Goal: Transaction & Acquisition: Purchase product/service

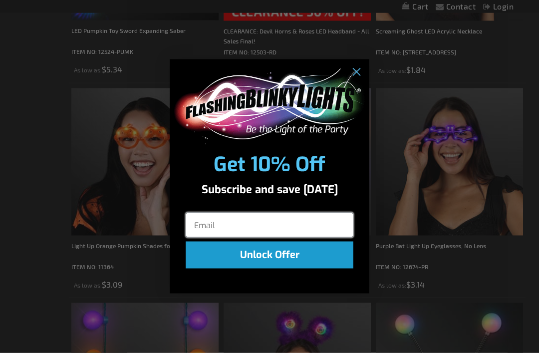
scroll to position [638, 0]
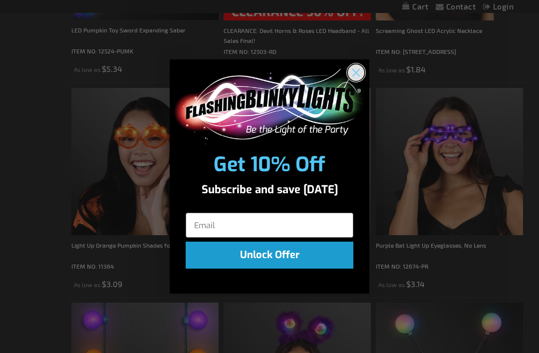
click at [353, 81] on circle "Close dialog" at bounding box center [356, 72] width 16 height 16
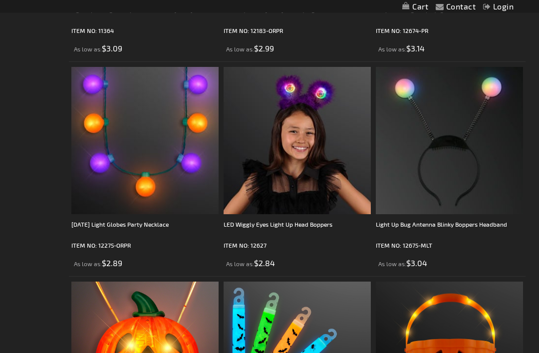
scroll to position [874, 0]
click at [316, 152] on img at bounding box center [297, 139] width 147 height 147
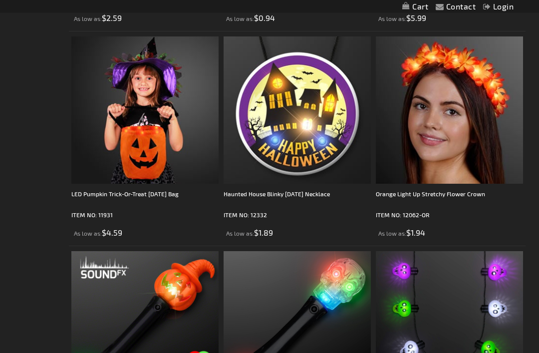
scroll to position [1333, 0]
click at [491, 297] on img at bounding box center [449, 324] width 147 height 147
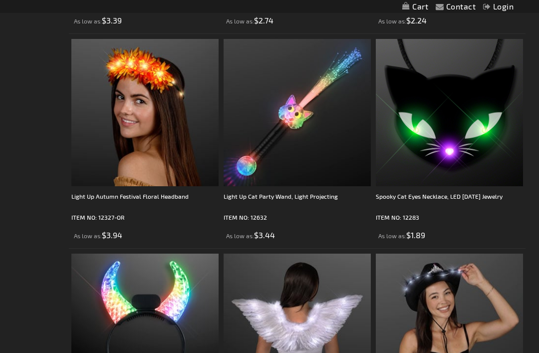
scroll to position [2834, 0]
click at [472, 193] on div "Spooky Cat Eyes Necklace, LED [DATE] Jewelry" at bounding box center [449, 202] width 147 height 20
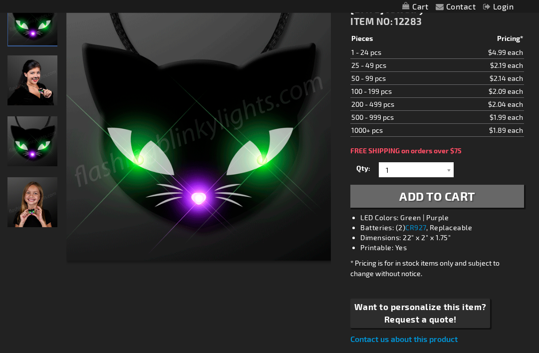
scroll to position [158, 0]
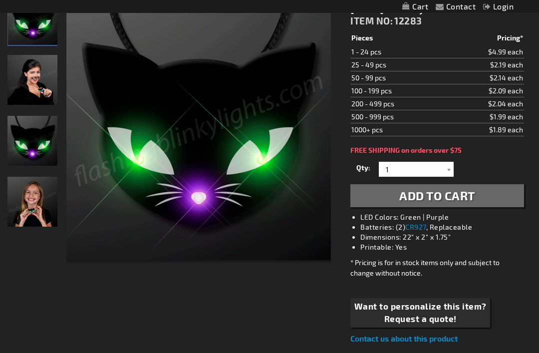
click at [453, 172] on div at bounding box center [449, 169] width 10 height 15
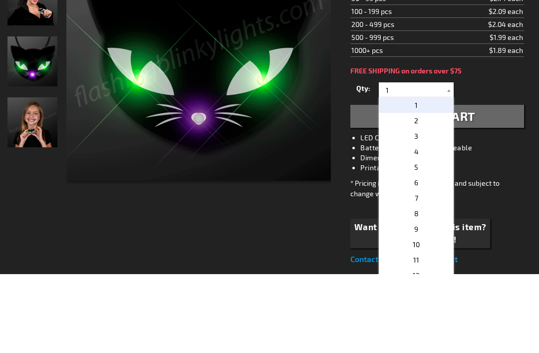
click at [430, 208] on p "3" at bounding box center [416, 215] width 75 height 15
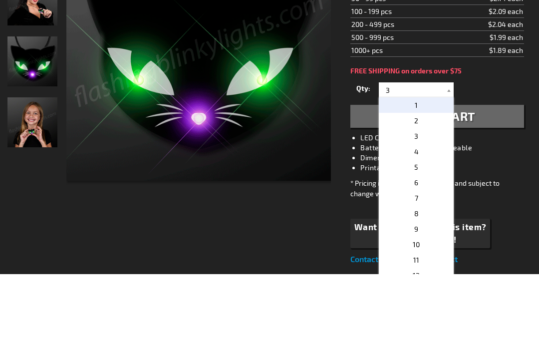
scroll to position [238, 0]
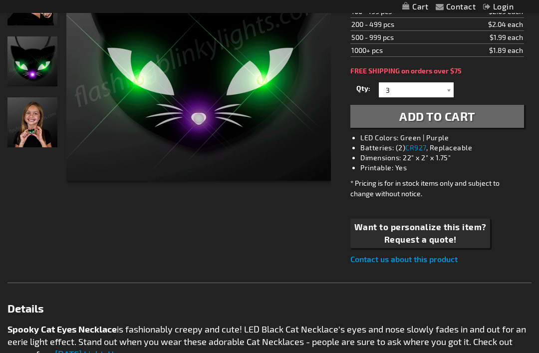
click at [452, 97] on div at bounding box center [449, 89] width 10 height 15
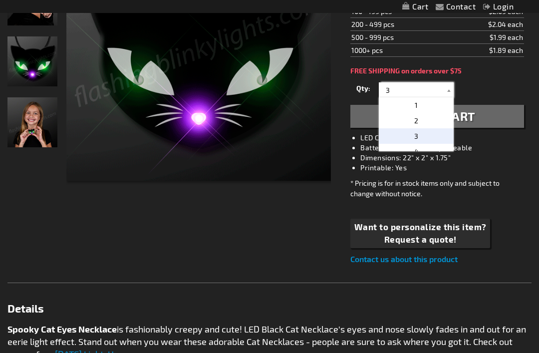
scroll to position [237, 0]
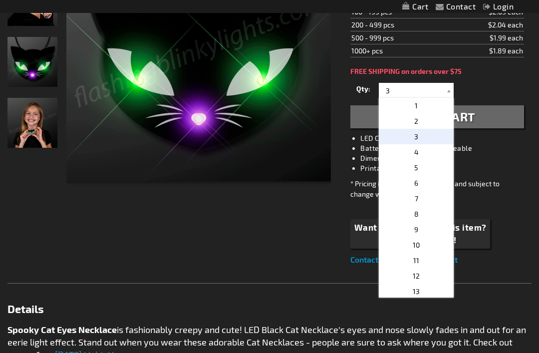
click at [429, 112] on p "1" at bounding box center [416, 105] width 75 height 15
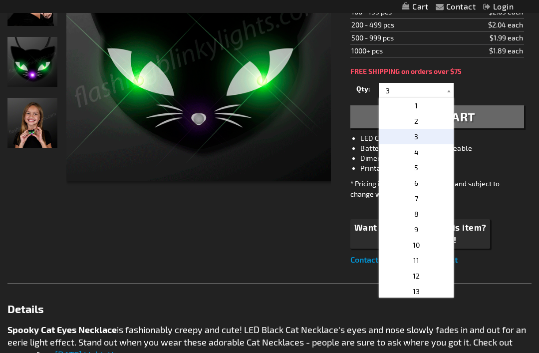
type input "1"
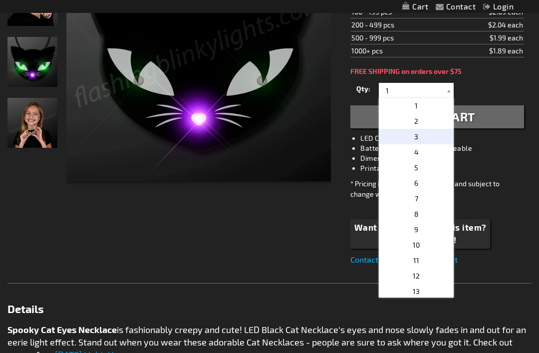
scroll to position [238, 0]
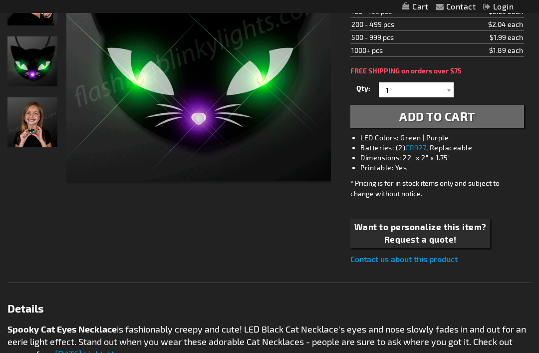
click at [478, 118] on button "Add to Cart" at bounding box center [438, 116] width 174 height 23
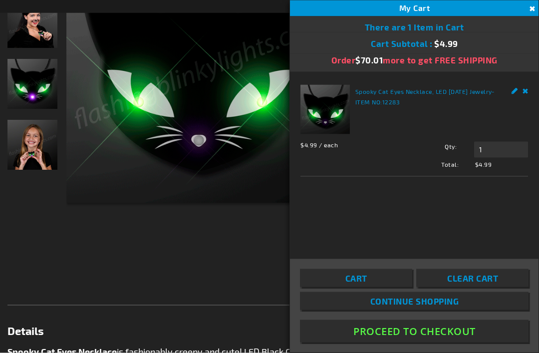
scroll to position [238, 0]
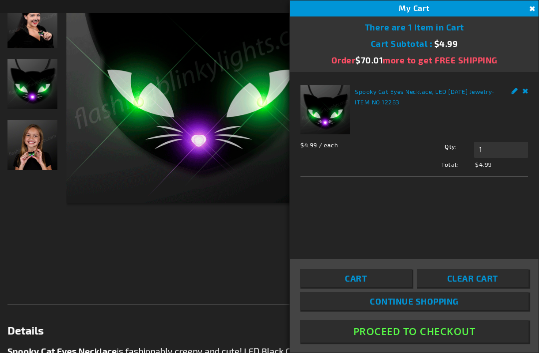
click at [456, 310] on link "Continue Shopping" at bounding box center [414, 301] width 229 height 18
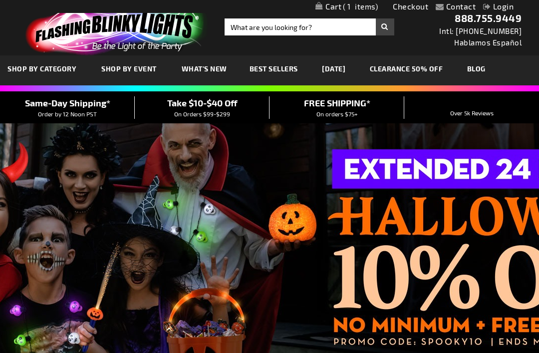
click at [352, 77] on link "[DATE]" at bounding box center [334, 68] width 38 height 33
click at [353, 71] on link "[DATE]" at bounding box center [334, 68] width 38 height 33
click at [353, 64] on link "[DATE]" at bounding box center [334, 68] width 38 height 33
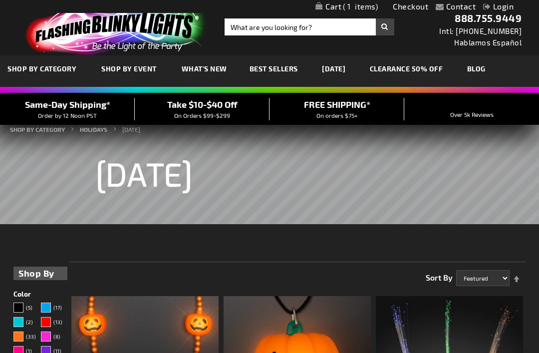
click at [280, 71] on span "Best Sellers" at bounding box center [274, 68] width 48 height 8
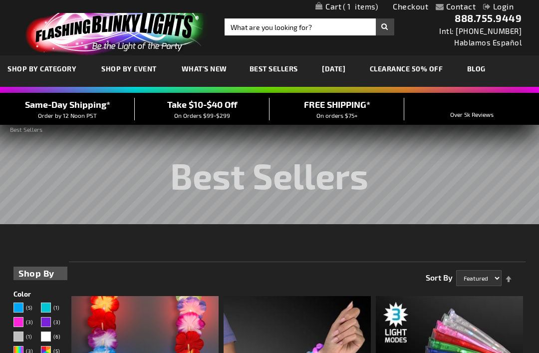
click at [350, 72] on link "[DATE]" at bounding box center [334, 68] width 38 height 33
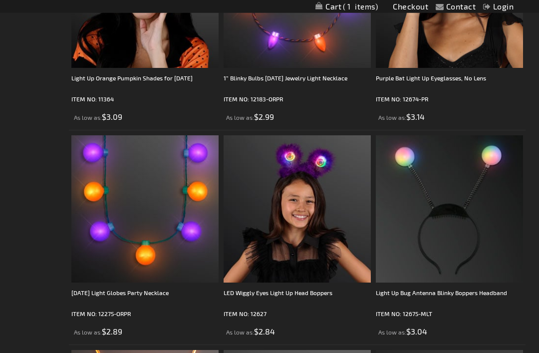
scroll to position [805, 0]
click at [307, 220] on img at bounding box center [297, 208] width 147 height 147
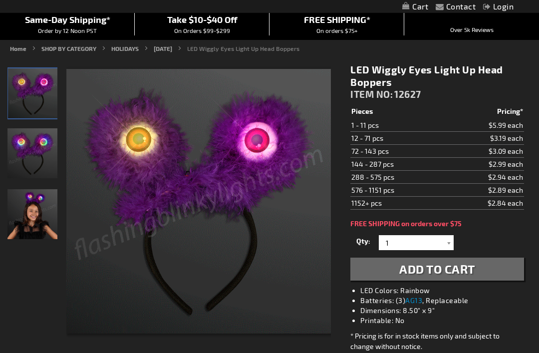
click at [488, 275] on button "Add to Cart" at bounding box center [438, 269] width 174 height 23
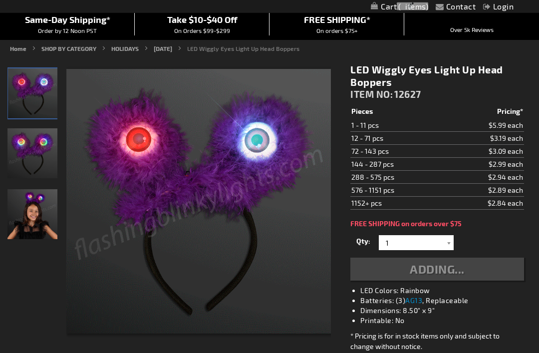
scroll to position [85, 0]
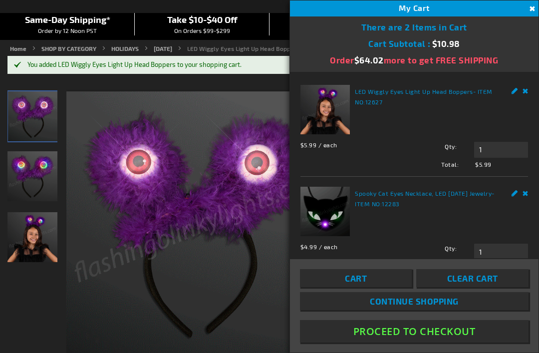
click at [458, 306] on span "Continue Shopping" at bounding box center [414, 301] width 89 height 10
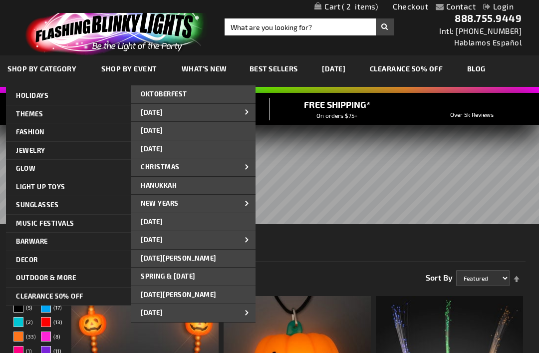
click at [200, 150] on link "[DATE]" at bounding box center [193, 149] width 125 height 18
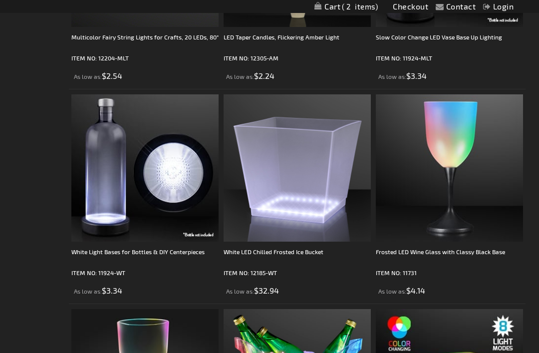
scroll to position [1812, 0]
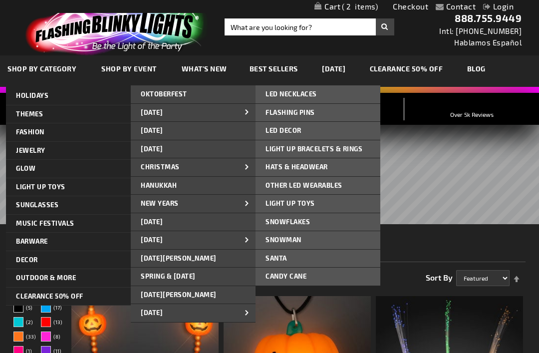
click at [313, 118] on link "FLASHING PINS" at bounding box center [318, 113] width 125 height 18
click at [326, 169] on span "Hats & Headwear" at bounding box center [297, 167] width 62 height 8
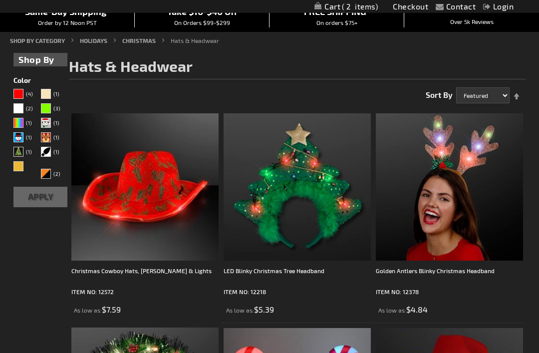
scroll to position [93, 0]
click at [323, 194] on img at bounding box center [297, 186] width 147 height 147
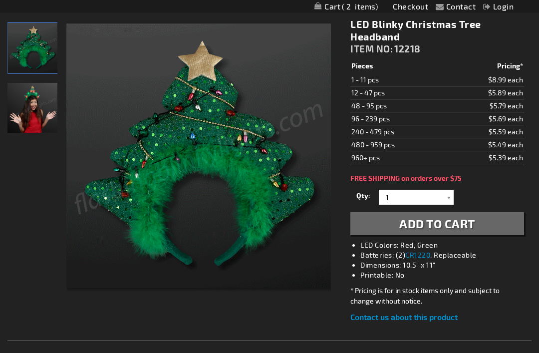
scroll to position [131, 0]
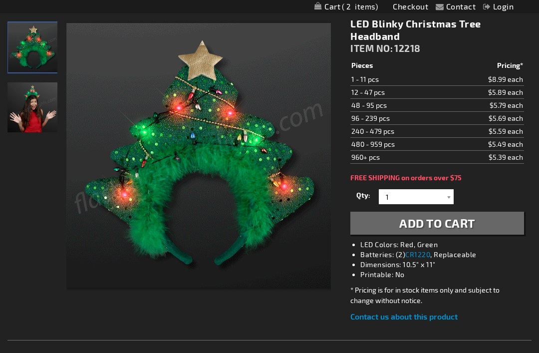
click at [441, 227] on span "Add to Cart" at bounding box center [437, 223] width 76 height 14
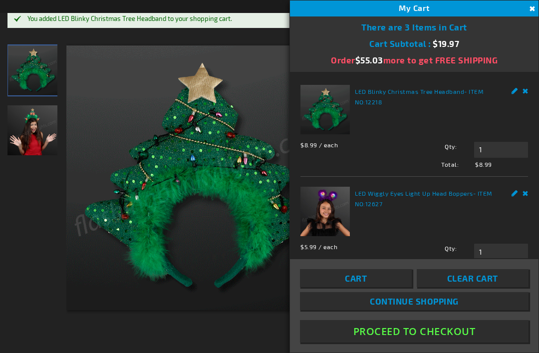
click at [451, 306] on span "Continue Shopping" at bounding box center [414, 301] width 89 height 10
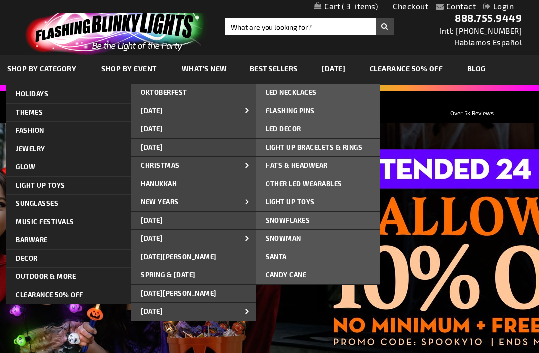
click at [319, 168] on link "Hats & Headwear" at bounding box center [318, 166] width 125 height 18
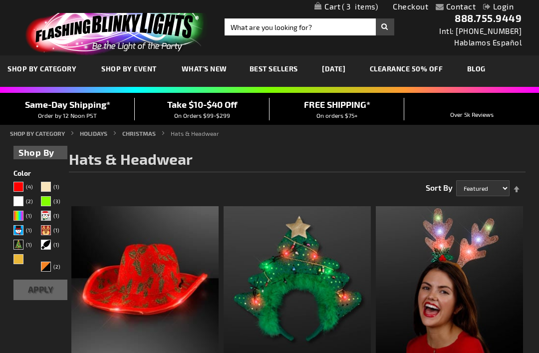
click at [361, 9] on span "3" at bounding box center [360, 6] width 36 height 9
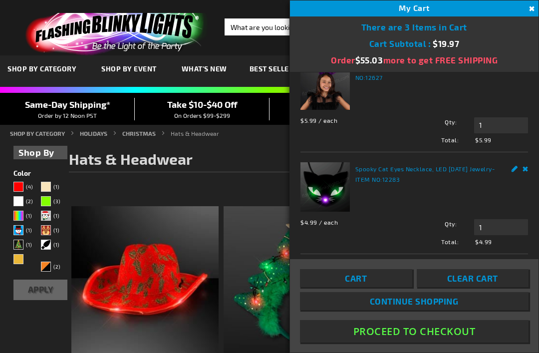
scroll to position [100, 0]
click at [368, 287] on link "Cart" at bounding box center [356, 278] width 112 height 18
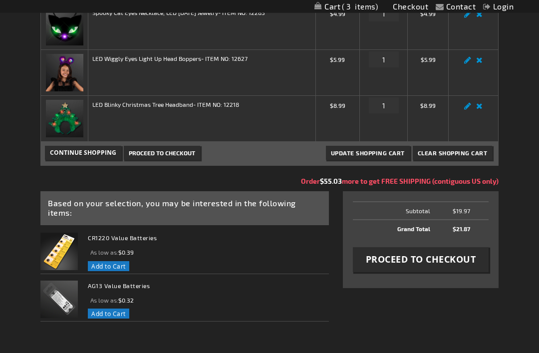
scroll to position [169, 0]
click at [457, 271] on button "Proceed to Checkout" at bounding box center [421, 259] width 136 height 25
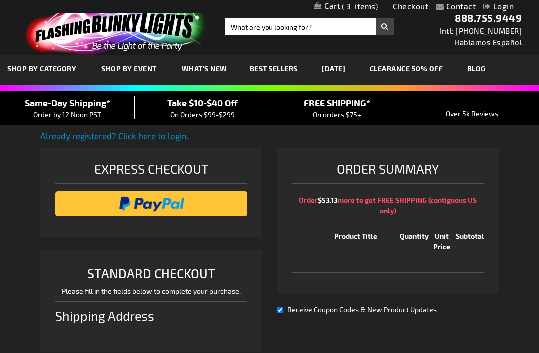
select select "US"
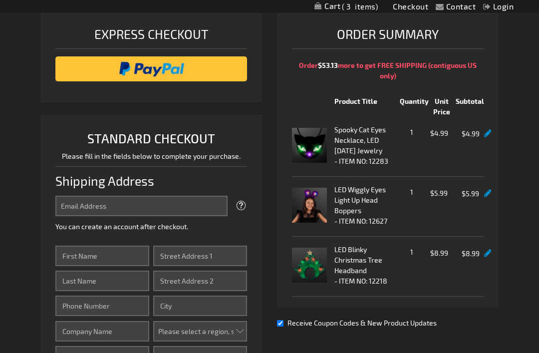
scroll to position [136, 0]
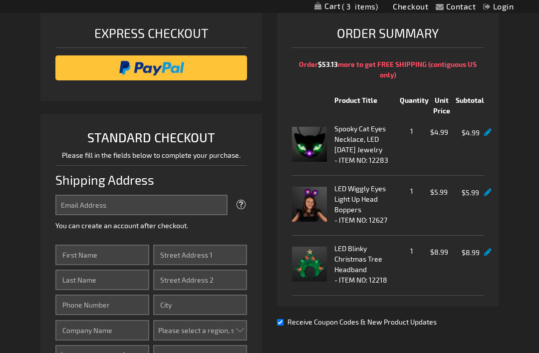
click at [505, 309] on div "Contact Compare Products Checkout Login Skip to Content My Cart 3 3 items My Ca…" at bounding box center [269, 344] width 539 height 960
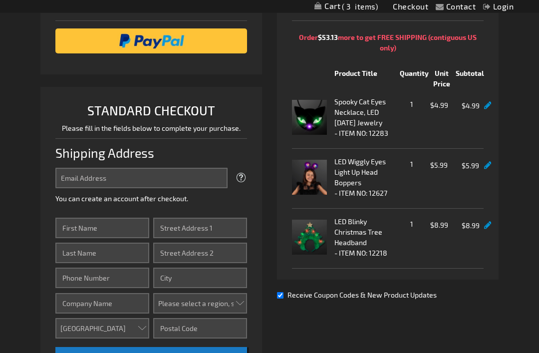
scroll to position [160, 0]
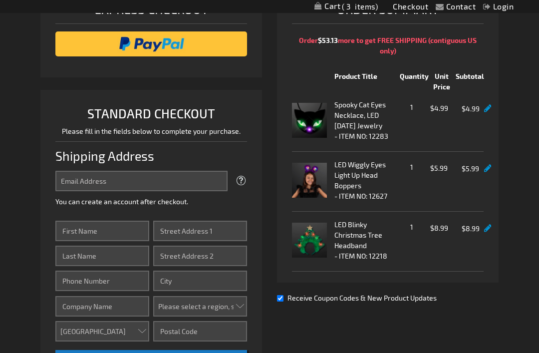
click at [422, 17] on span "Order Summary" at bounding box center [388, 11] width 192 height 25
click at [412, 10] on link "Checkout" at bounding box center [410, 5] width 35 height 9
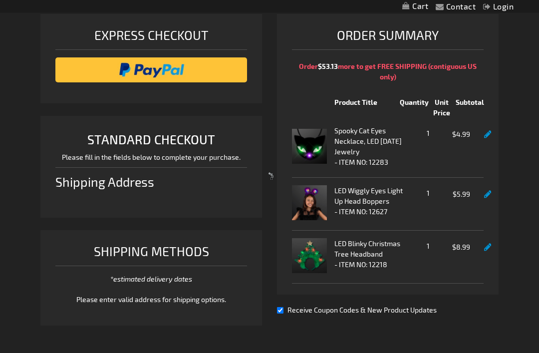
scroll to position [4, 0]
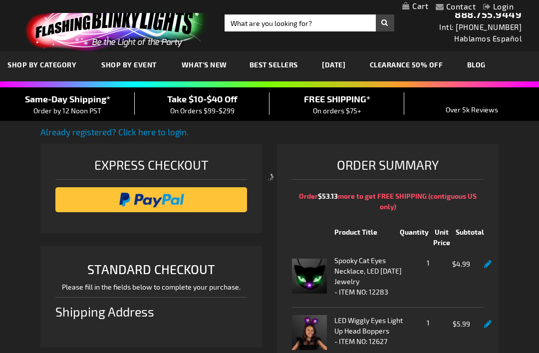
select select "US"
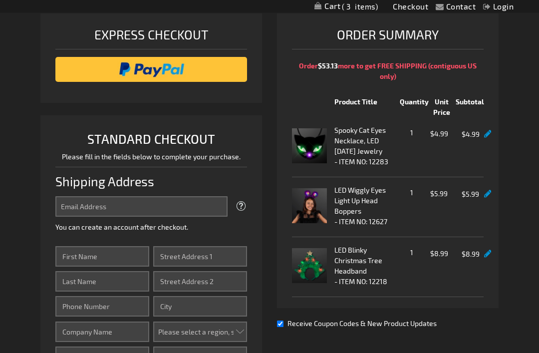
scroll to position [136, 0]
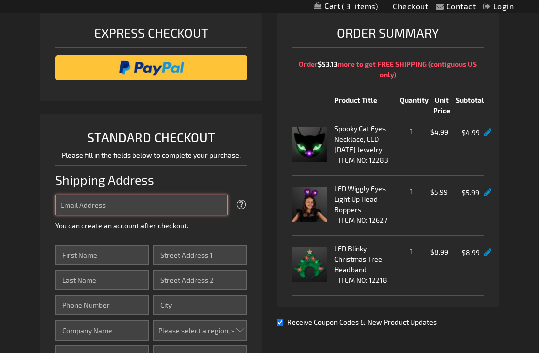
click at [173, 210] on input "Email Address" at bounding box center [141, 205] width 172 height 20
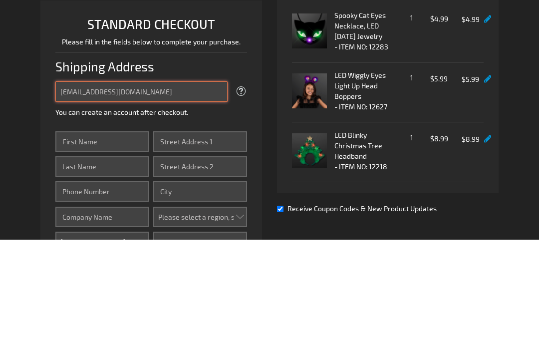
type input "[EMAIL_ADDRESS][DOMAIN_NAME]"
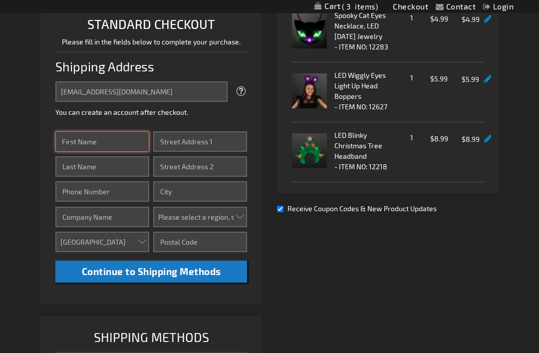
click at [117, 145] on input "First Name" at bounding box center [102, 141] width 94 height 20
type input "Karla"
type input "C"
type input "Crew"
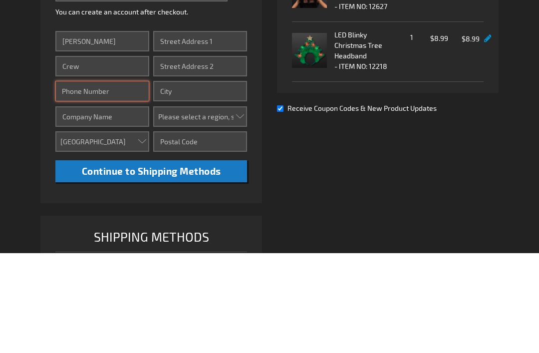
type input "5103683198"
type input "K&K Productions"
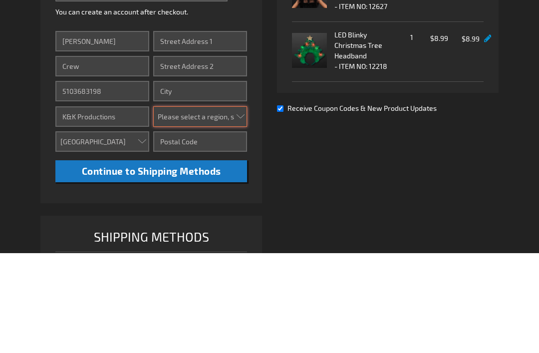
click at [237, 207] on select "Please select a region, state or province. Alabama Alaska Arizona Arkansas Cali…" at bounding box center [200, 217] width 94 height 20
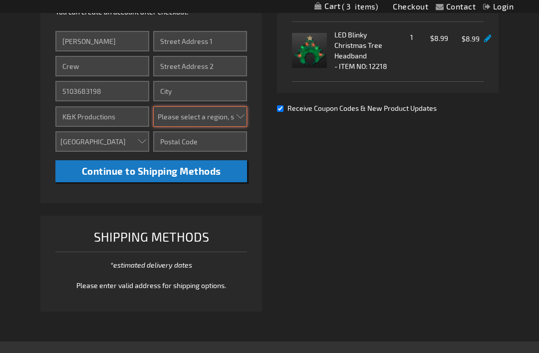
select select "12"
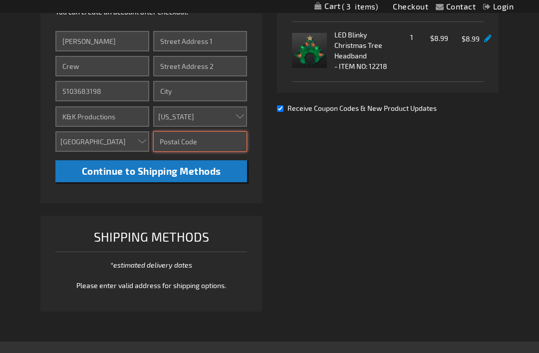
click at [213, 148] on input "Zip/Postal Code" at bounding box center [200, 141] width 94 height 20
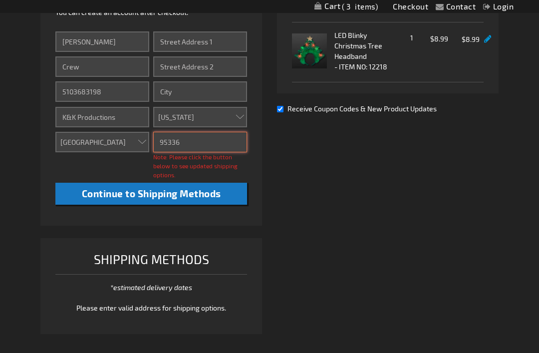
click at [204, 145] on input "95336" at bounding box center [200, 142] width 94 height 20
click at [334, 155] on div "Already registered? Click here to login. Shipping Review & Payments Estimated T…" at bounding box center [269, 62] width 458 height 563
click at [201, 143] on input "95336" at bounding box center [200, 142] width 94 height 20
type input "9"
type input "95336"
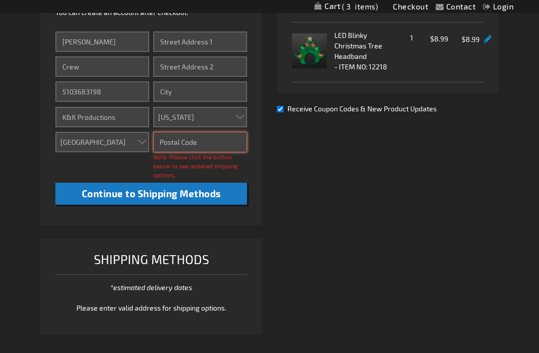
type input "95336"
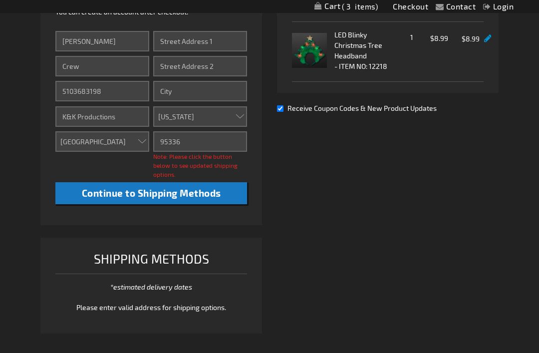
click at [189, 200] on button "Continue to Shipping Methods" at bounding box center [151, 193] width 192 height 22
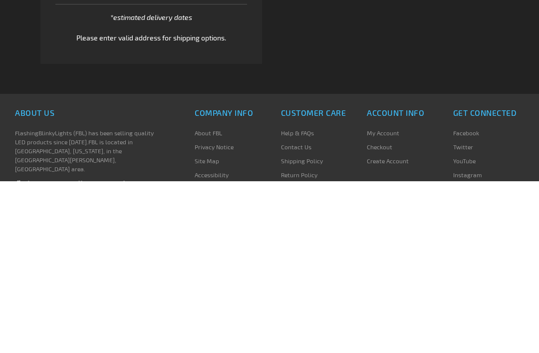
scroll to position [449, 0]
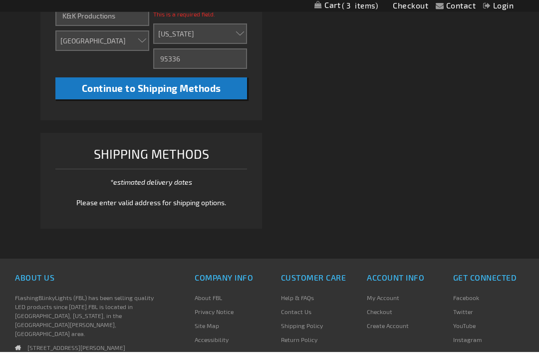
click at [183, 94] on button "Continue to Shipping Methods" at bounding box center [151, 90] width 192 height 22
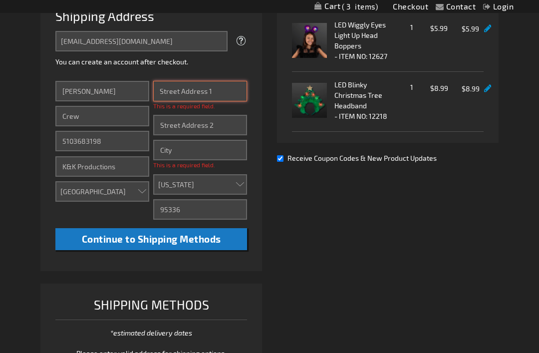
scroll to position [295, 0]
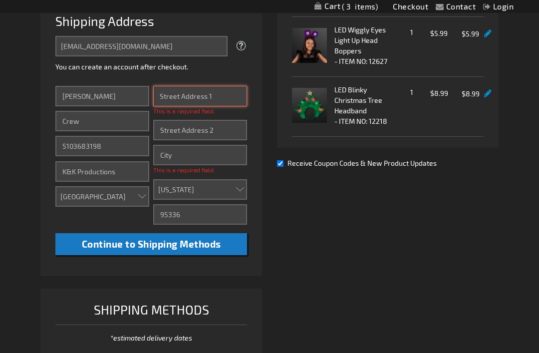
type input "1"
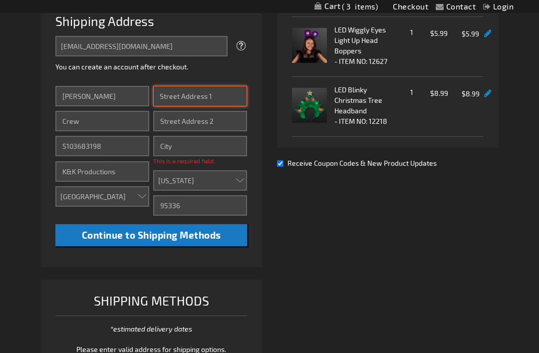
type input "195 Dyer Ave"
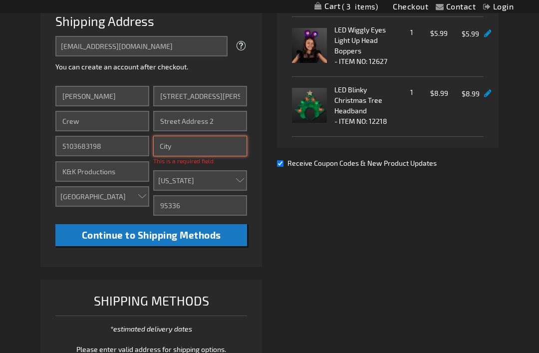
type input "Manteca"
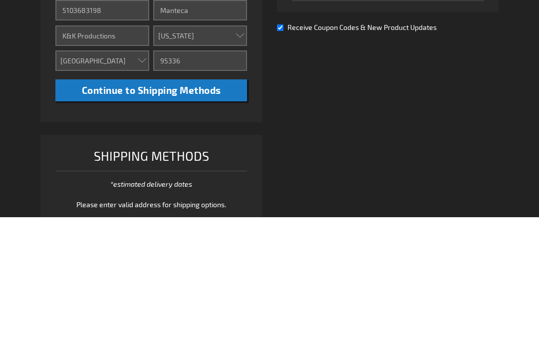
click at [175, 220] on span "Continue to Shipping Methods" at bounding box center [151, 225] width 139 height 11
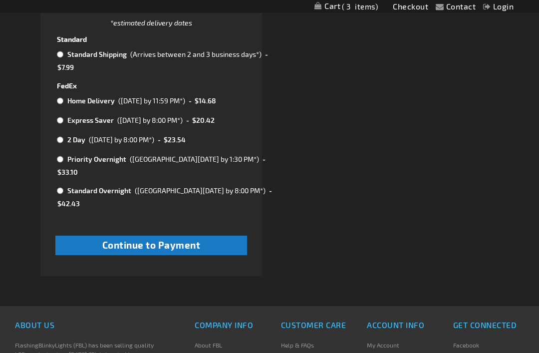
scroll to position [592, 0]
click at [215, 121] on td "$20.42" at bounding box center [202, 119] width 24 height 13
radio input "true"
click at [197, 239] on span "Continue to Payment" at bounding box center [151, 244] width 98 height 11
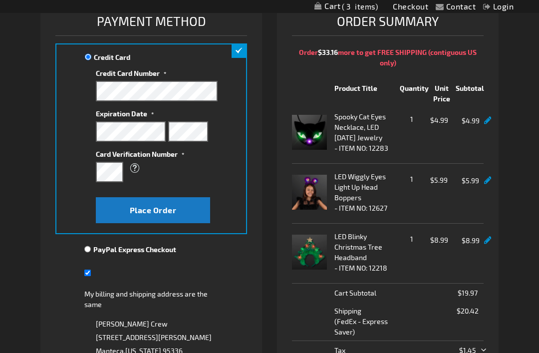
click at [206, 146] on label "Card Verification Number" at bounding box center [157, 152] width 122 height 13
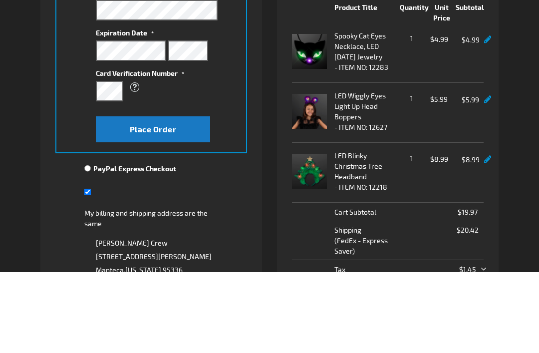
click at [216, 121] on div at bounding box center [157, 131] width 122 height 20
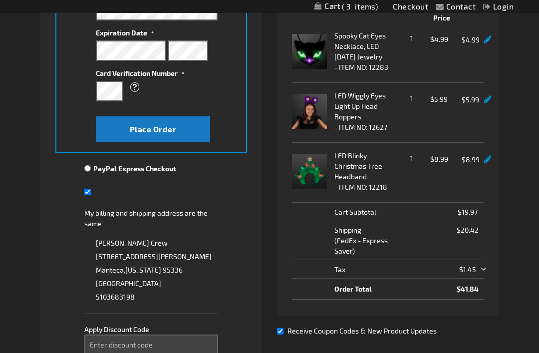
click at [188, 134] on button "Place Order" at bounding box center [153, 129] width 114 height 26
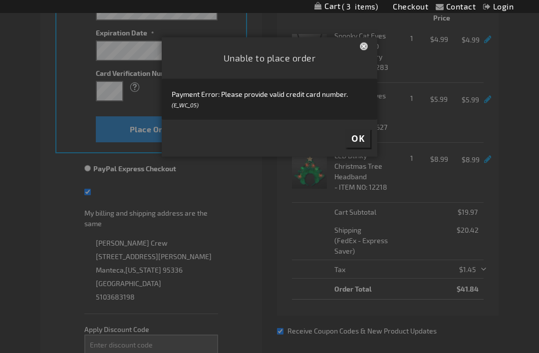
click at [360, 148] on button "OK" at bounding box center [358, 138] width 25 height 18
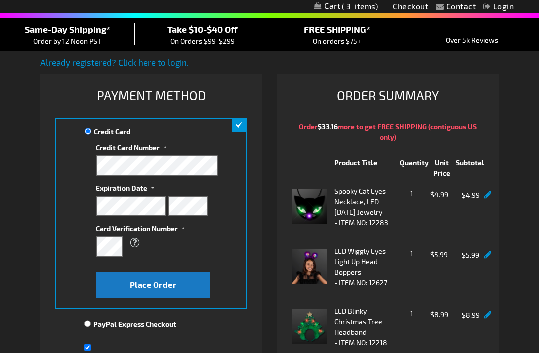
scroll to position [73, 0]
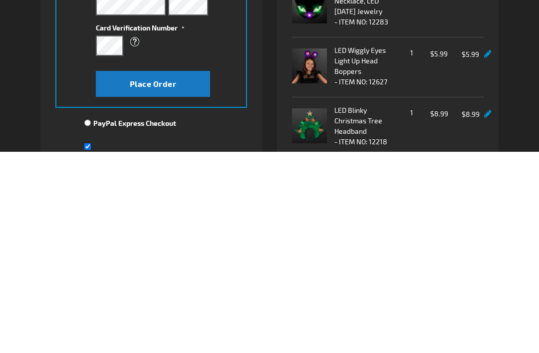
click at [166, 280] on span "Place Order" at bounding box center [153, 284] width 47 height 9
